Goal: Task Accomplishment & Management: Complete application form

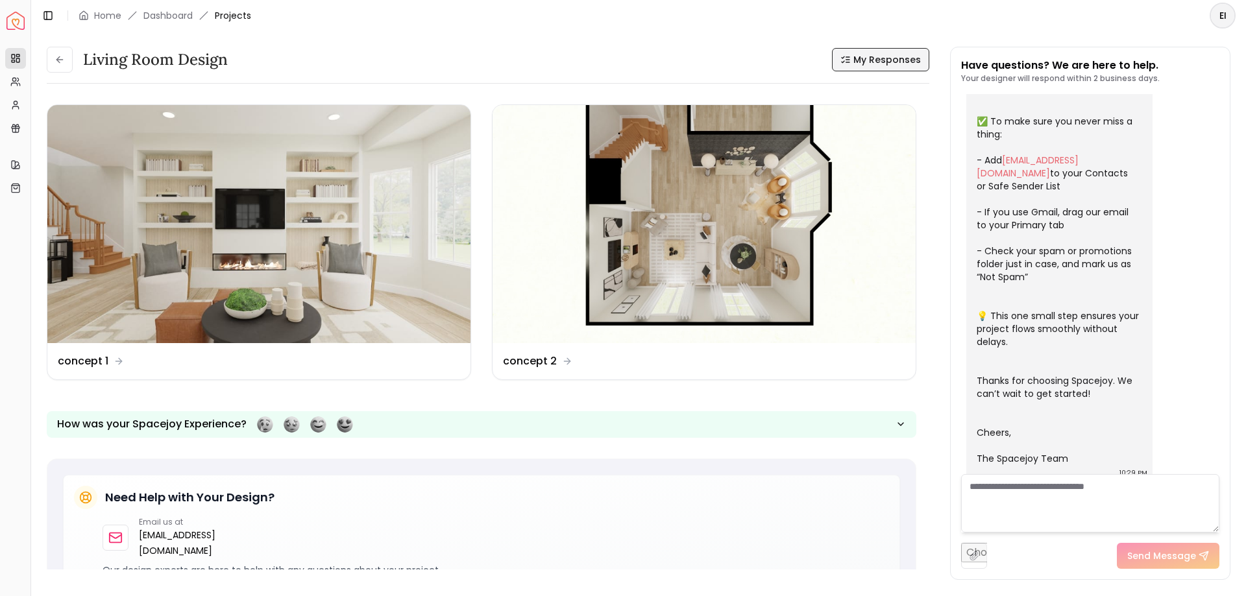
click at [903, 53] on button "My Responses" at bounding box center [880, 59] width 97 height 23
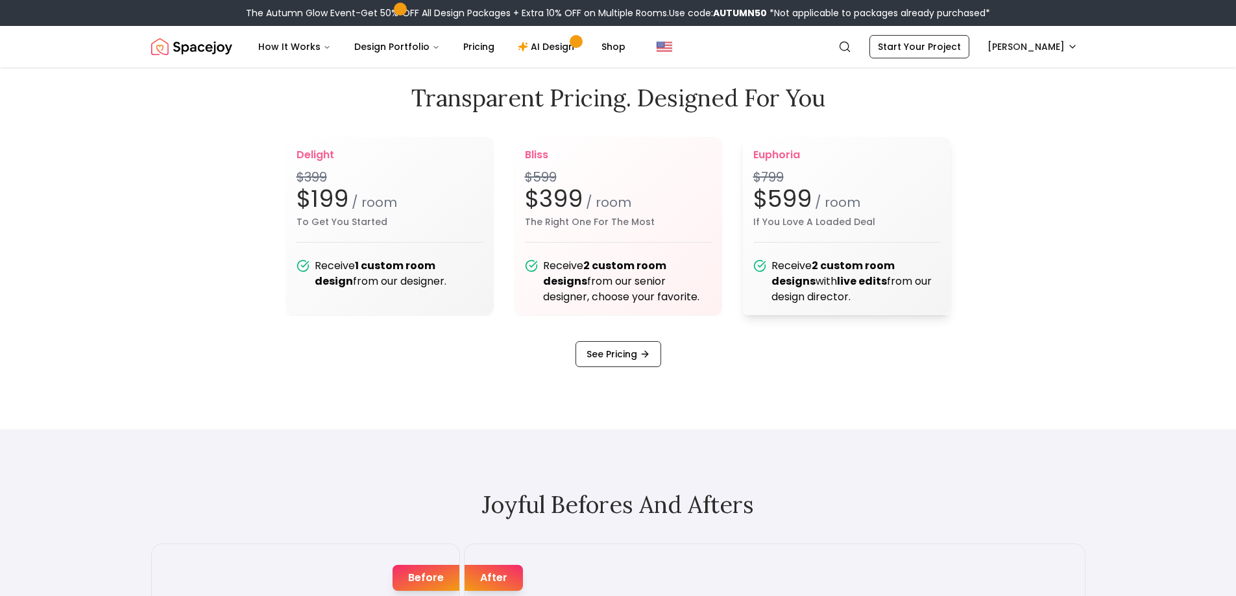
scroll to position [1752, 0]
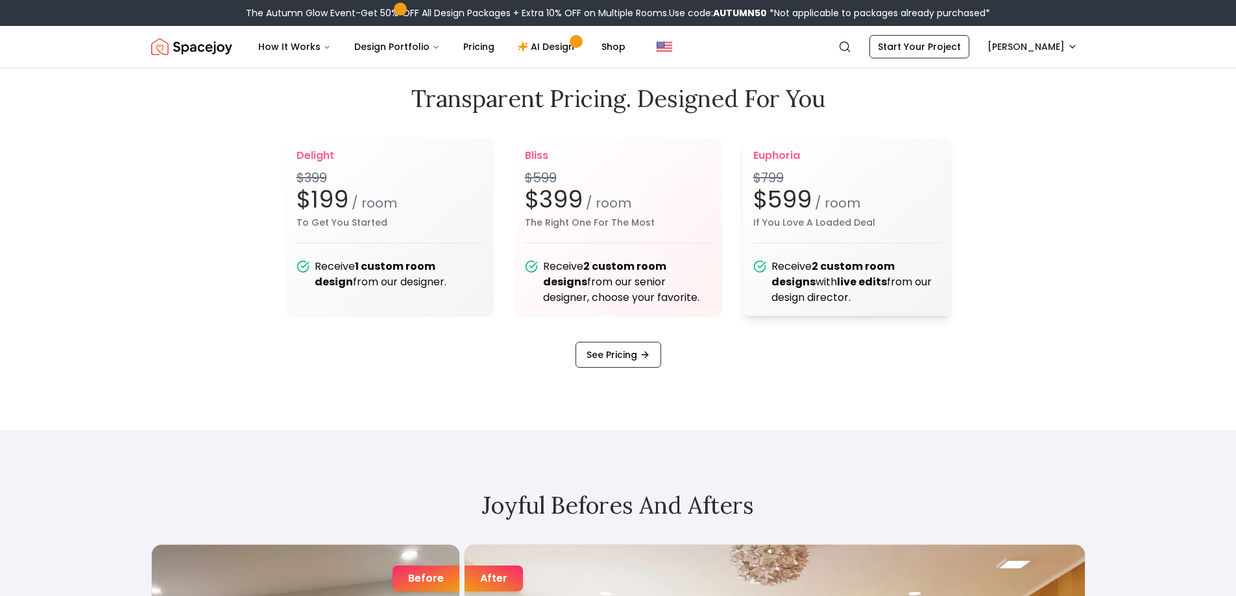
click at [843, 282] on b "live edits" at bounding box center [862, 281] width 50 height 15
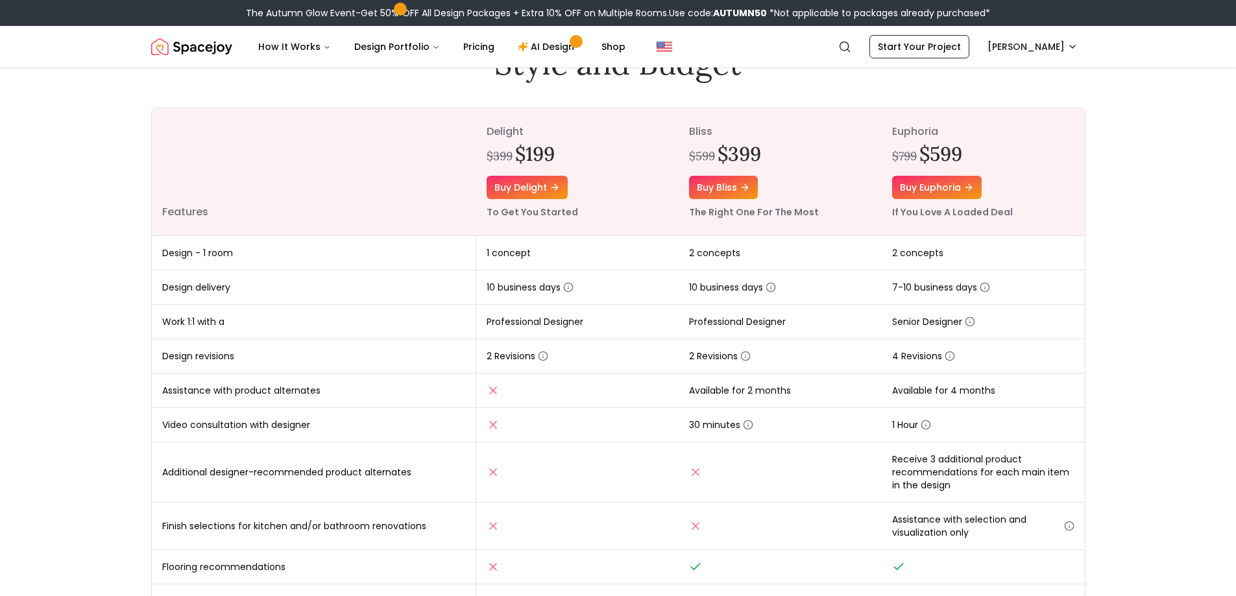
scroll to position [130, 0]
